Goal: Information Seeking & Learning: Understand process/instructions

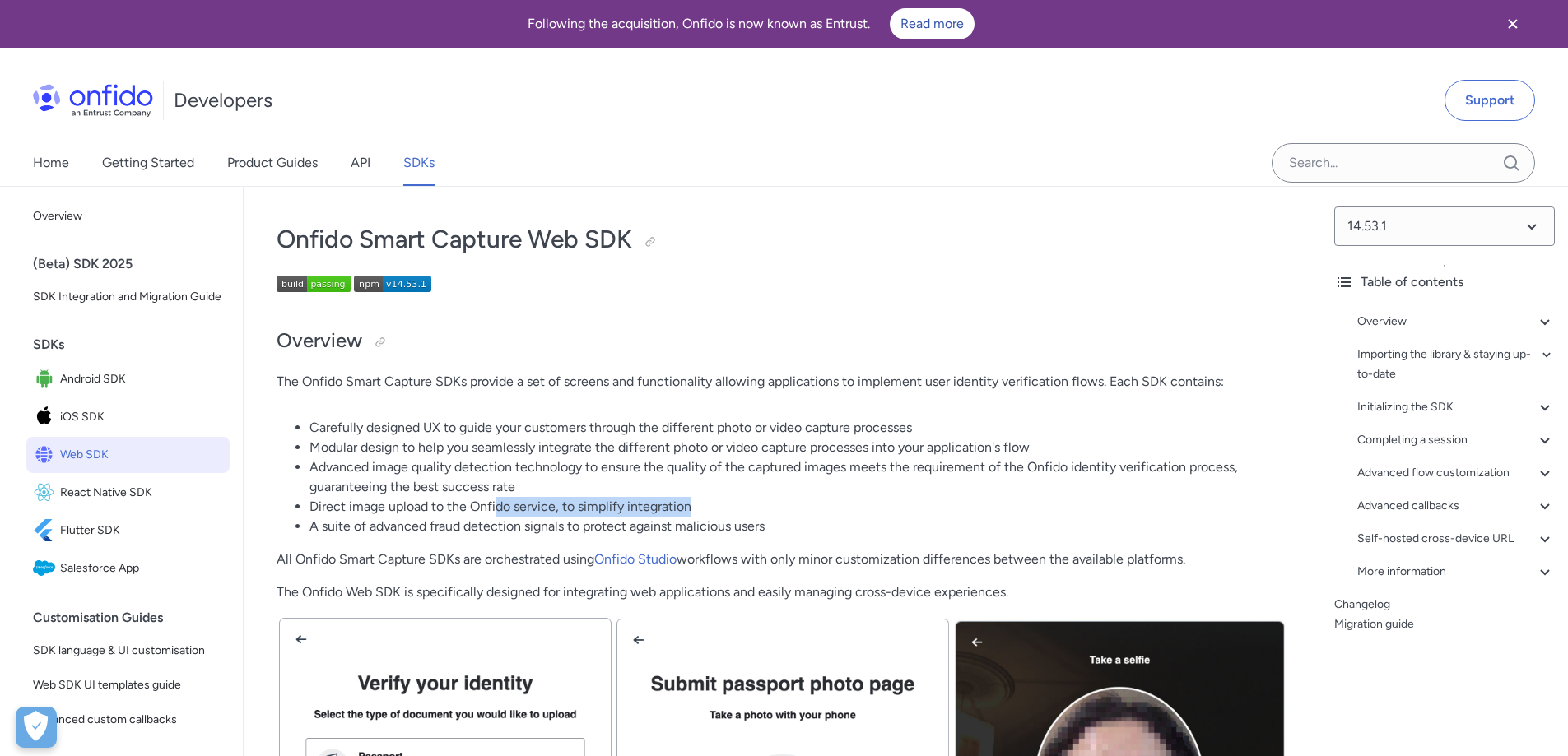
drag, startPoint x: 522, startPoint y: 508, endPoint x: 704, endPoint y: 512, distance: 182.0
click at [704, 512] on li "Direct image upload to the Onfido service, to simplify integration" at bounding box center [799, 507] width 979 height 20
drag, startPoint x: 366, startPoint y: 525, endPoint x: 774, endPoint y: 535, distance: 408.1
click at [774, 535] on li "A suite of advanced fraud detection signals to protect against malicious users" at bounding box center [799, 526] width 979 height 20
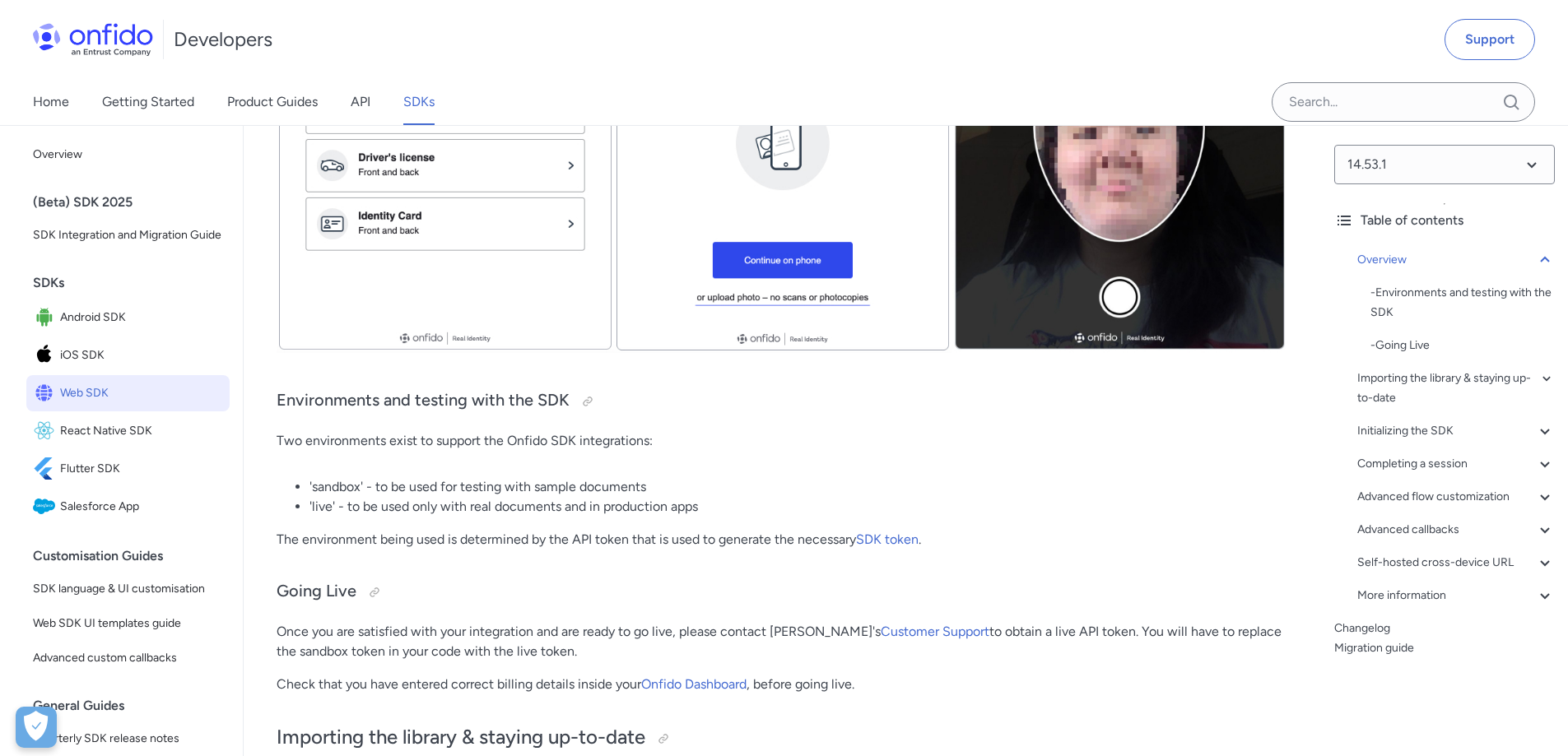
scroll to position [658, 0]
drag, startPoint x: 380, startPoint y: 493, endPoint x: 540, endPoint y: 496, distance: 160.0
click at [613, 487] on li "'sandbox' - to be used for testing with sample documents" at bounding box center [799, 486] width 979 height 20
drag, startPoint x: 342, startPoint y: 510, endPoint x: 666, endPoint y: 502, distance: 324.1
click at [666, 502] on li "'live' - to be used only with real documents and in production apps" at bounding box center [799, 506] width 979 height 20
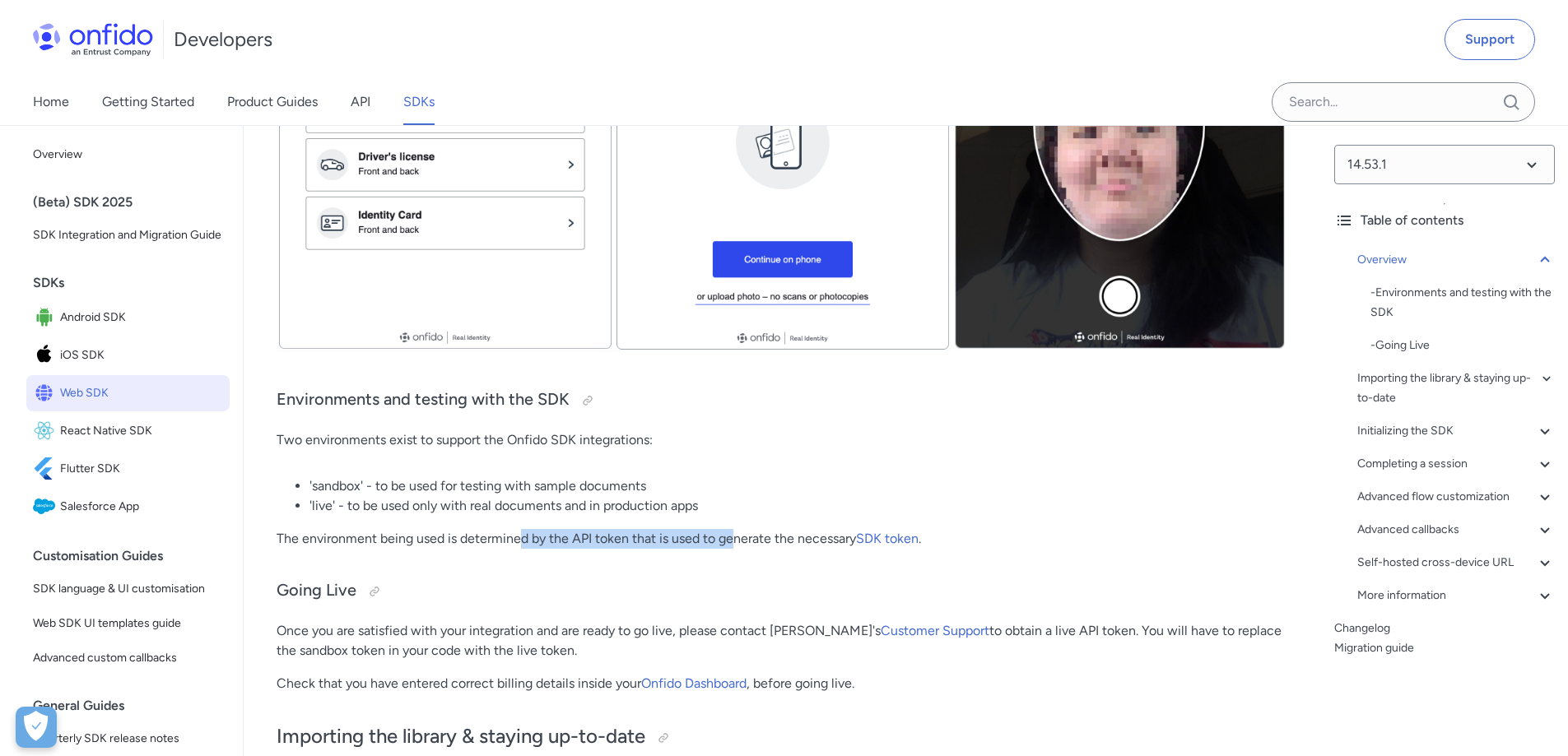
drag, startPoint x: 522, startPoint y: 539, endPoint x: 734, endPoint y: 536, distance: 212.0
click at [734, 536] on p "The environment being used is determined by the API token that is used to gener…" at bounding box center [783, 539] width 1011 height 20
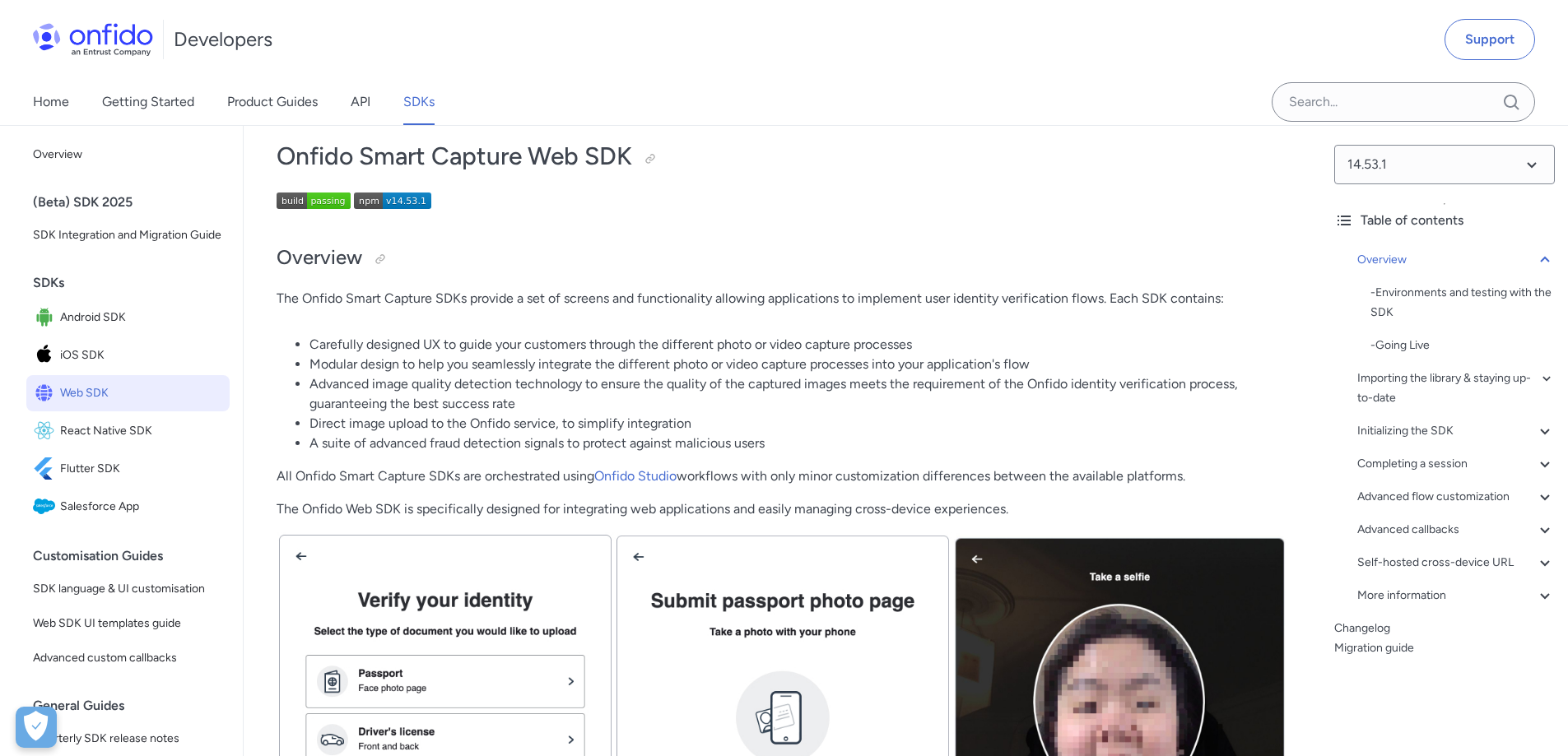
scroll to position [83, 0]
drag, startPoint x: 310, startPoint y: 425, endPoint x: 727, endPoint y: 430, distance: 417.0
click at [727, 430] on li "Direct image upload to the Onfido service, to simplify integration" at bounding box center [799, 425] width 979 height 20
click at [337, 510] on p "The Onfido Web SDK is specifically designed for integrating web applications an…" at bounding box center [783, 510] width 1011 height 20
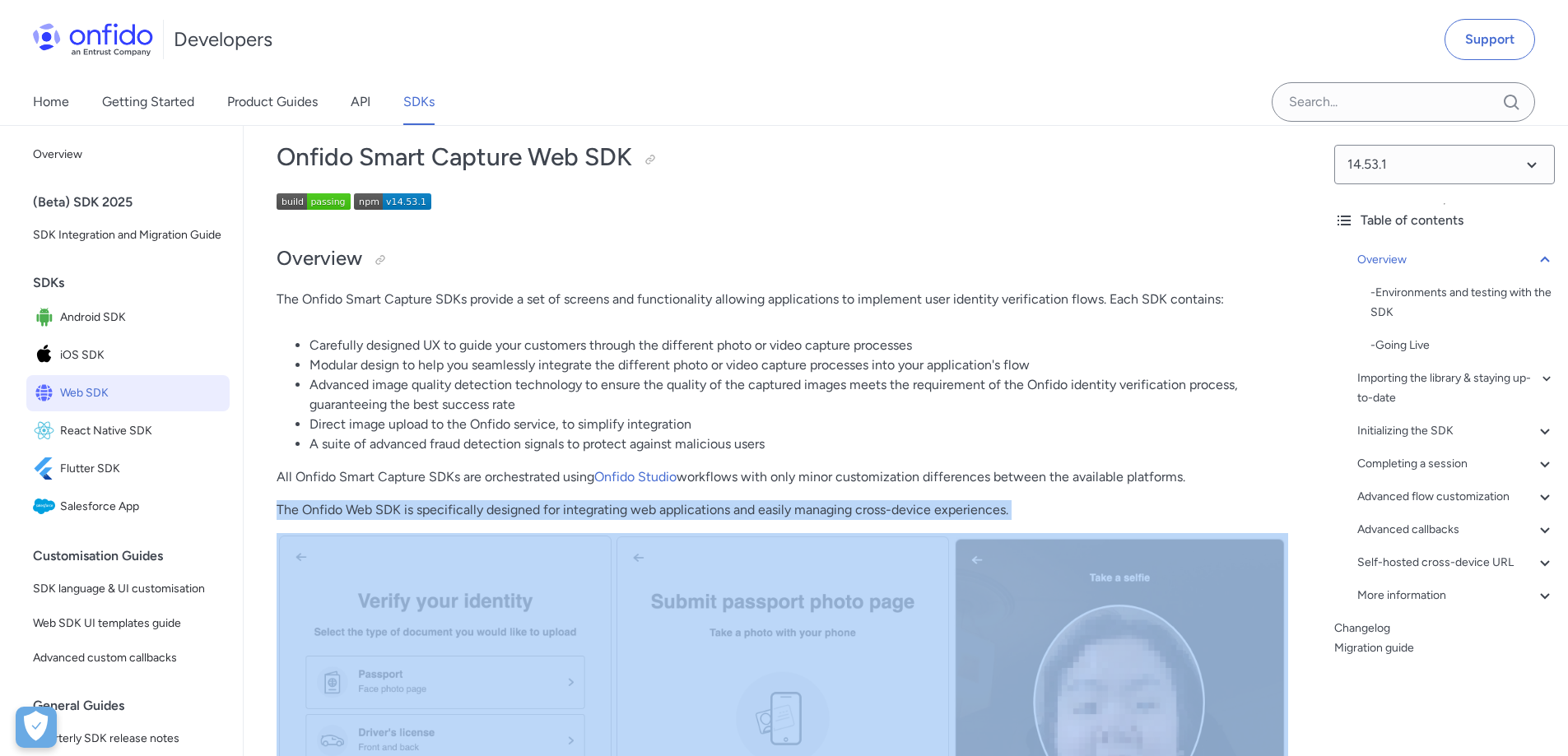
click at [337, 510] on p "The Onfido Web SDK is specifically designed for integrating web applications an…" at bounding box center [783, 510] width 1011 height 20
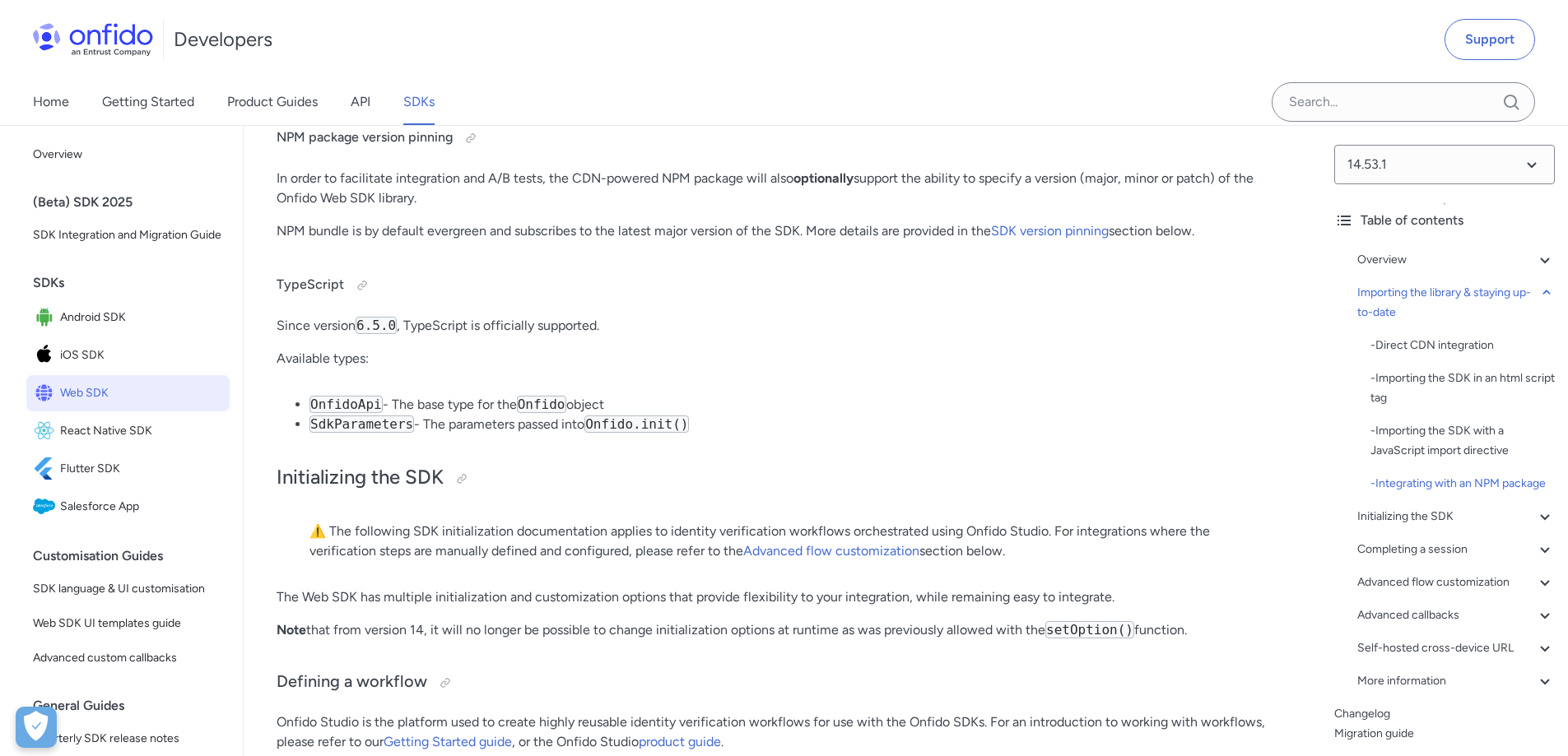
scroll to position [2880, 0]
